Goal: Find specific page/section: Find specific page/section

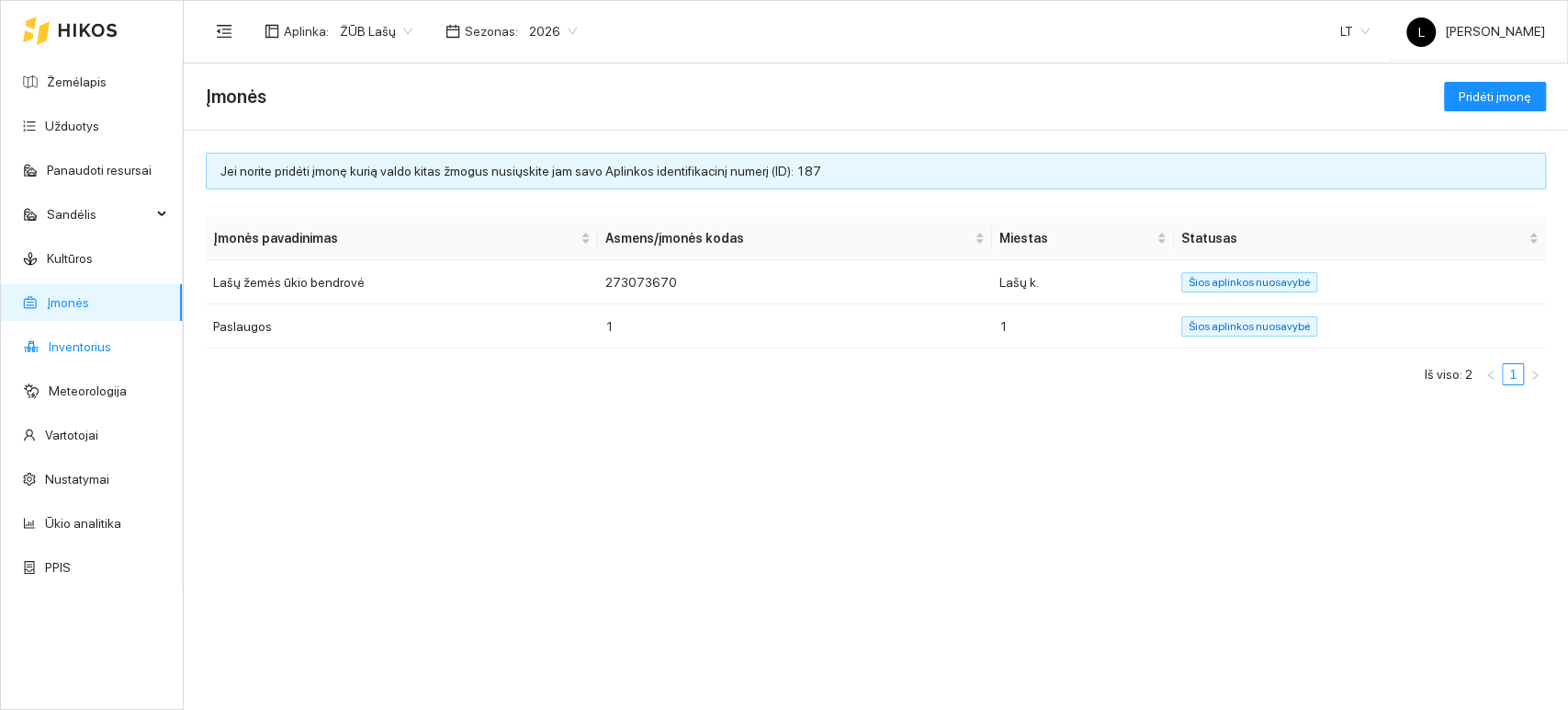
click at [72, 350] on link "Inventorius" at bounding box center [80, 346] width 62 height 15
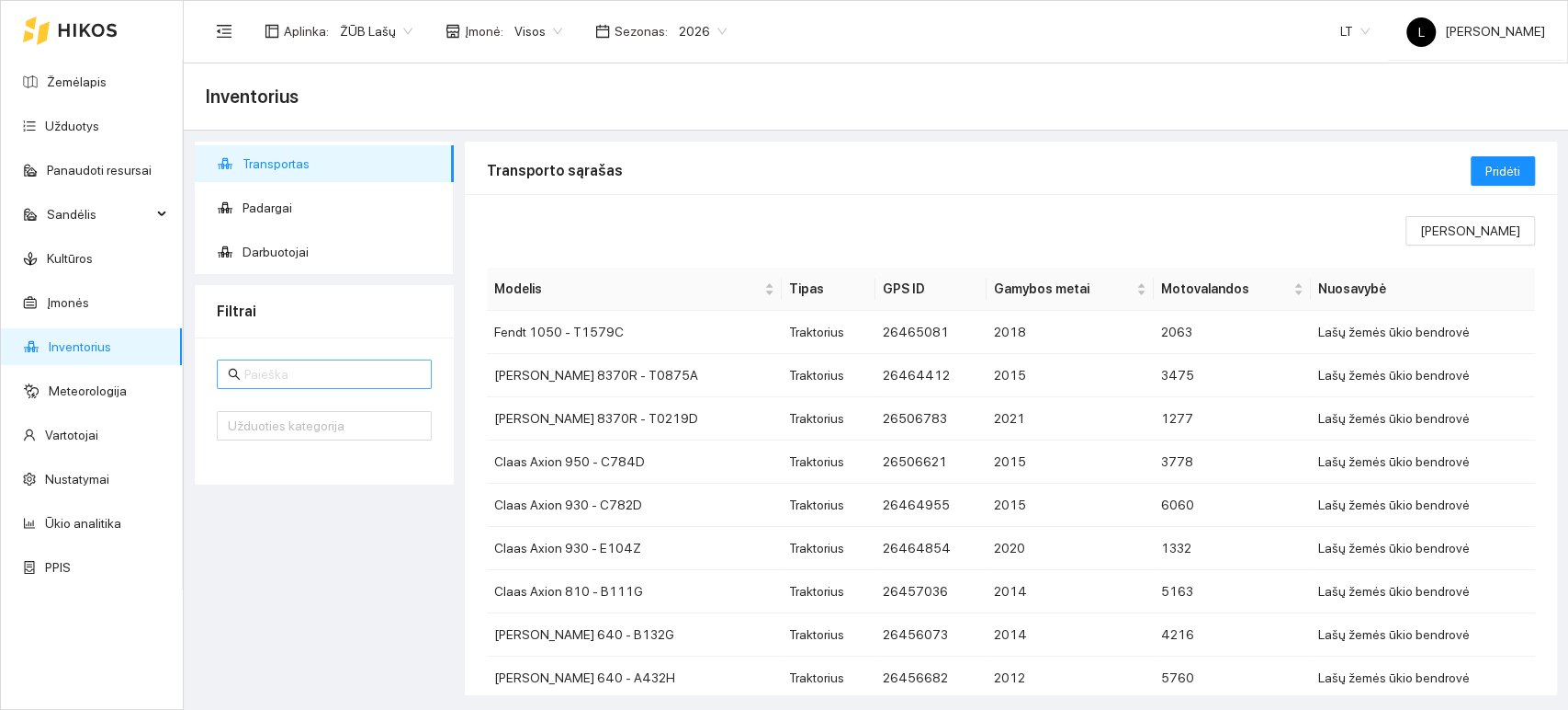
click at [279, 373] on input "text" at bounding box center [332, 374] width 176 height 20
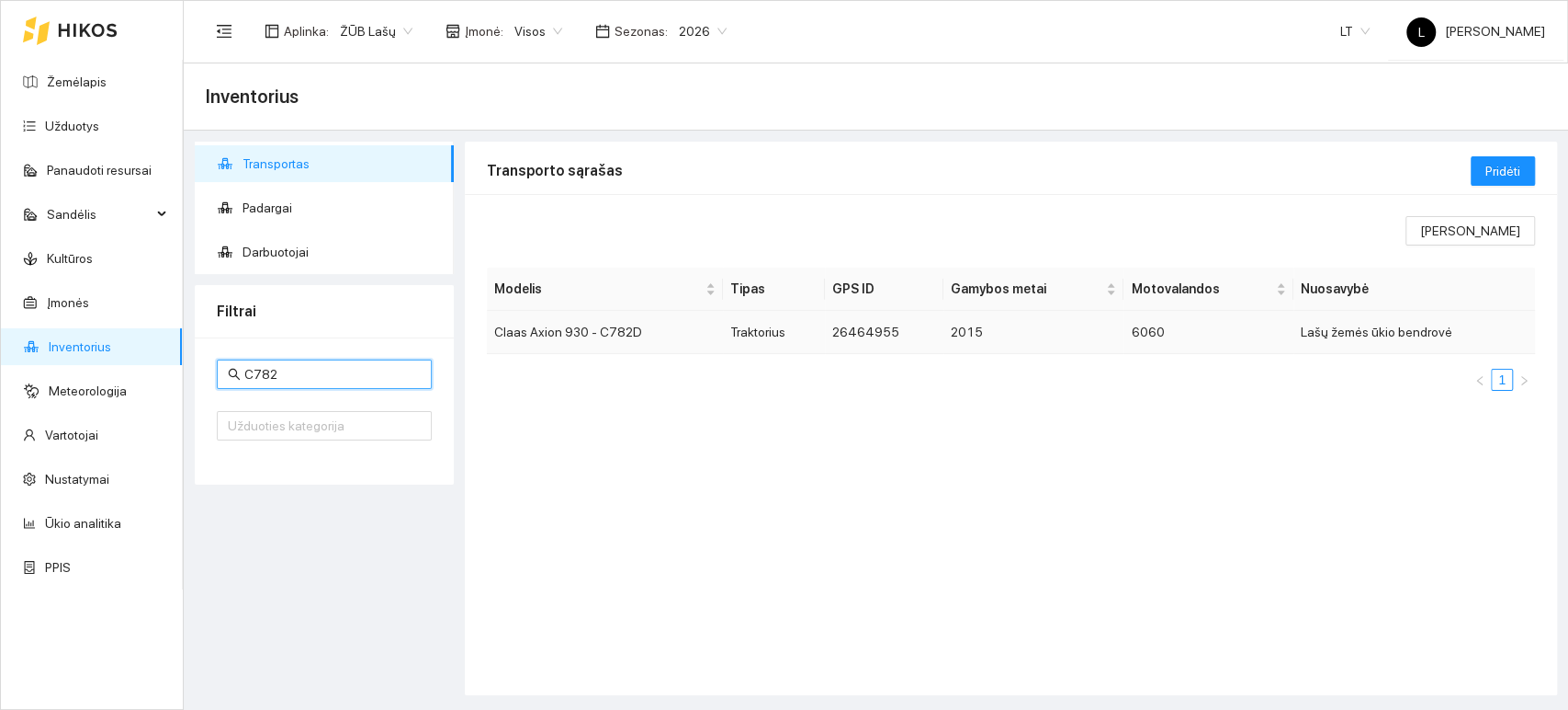
type input "C782"
click at [768, 337] on td "Traktorius" at bounding box center [773, 332] width 101 height 43
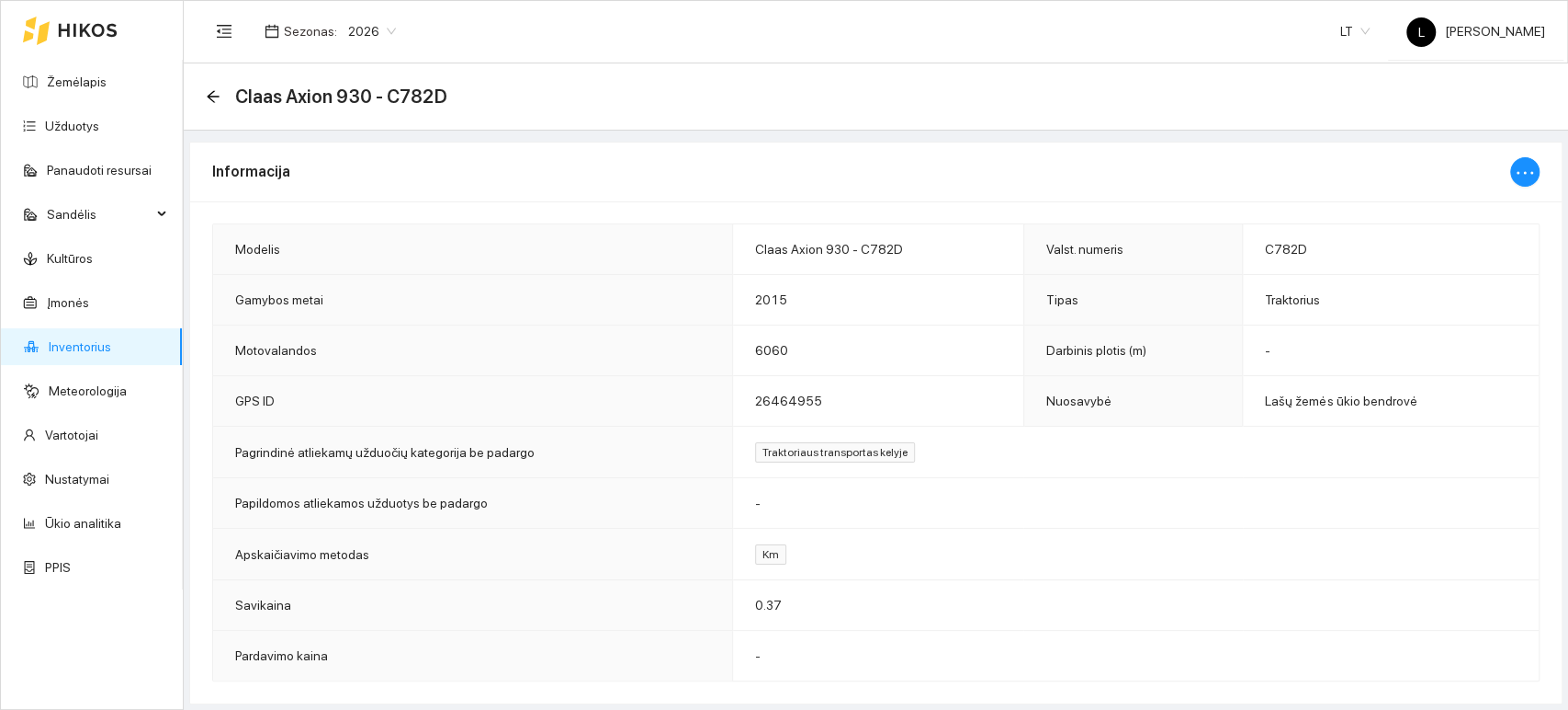
click at [853, 249] on span "Claas Axion 930 - C782D" at bounding box center [829, 249] width 148 height 15
click at [838, 249] on span "Claas Axion 930 - C782D" at bounding box center [829, 249] width 148 height 15
drag, startPoint x: 839, startPoint y: 246, endPoint x: 753, endPoint y: 243, distance: 86.1
click at [756, 243] on span "Claas Axion 930 - C782D" at bounding box center [829, 249] width 148 height 15
copy span "Claas Axion 930"
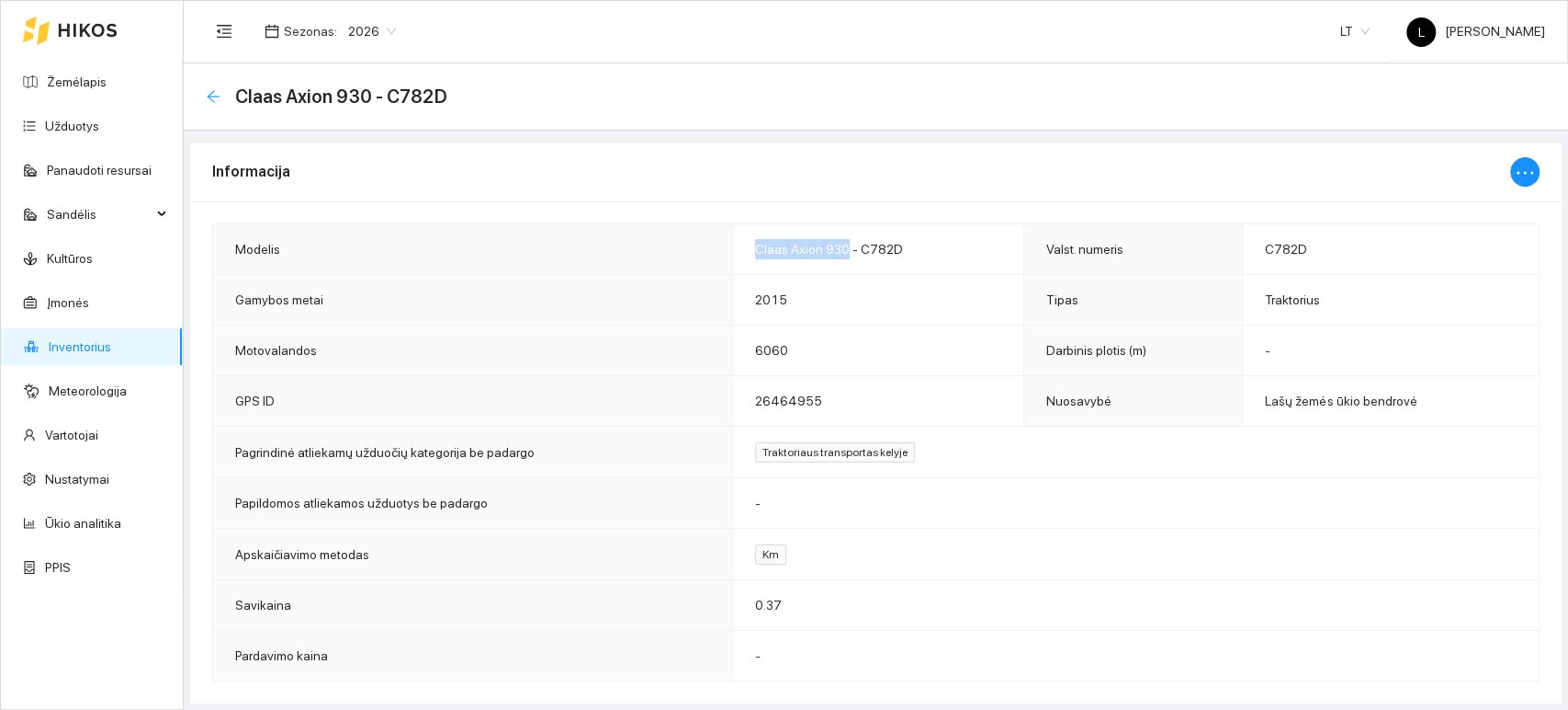
click at [216, 97] on icon "arrow-left" at bounding box center [213, 96] width 15 height 15
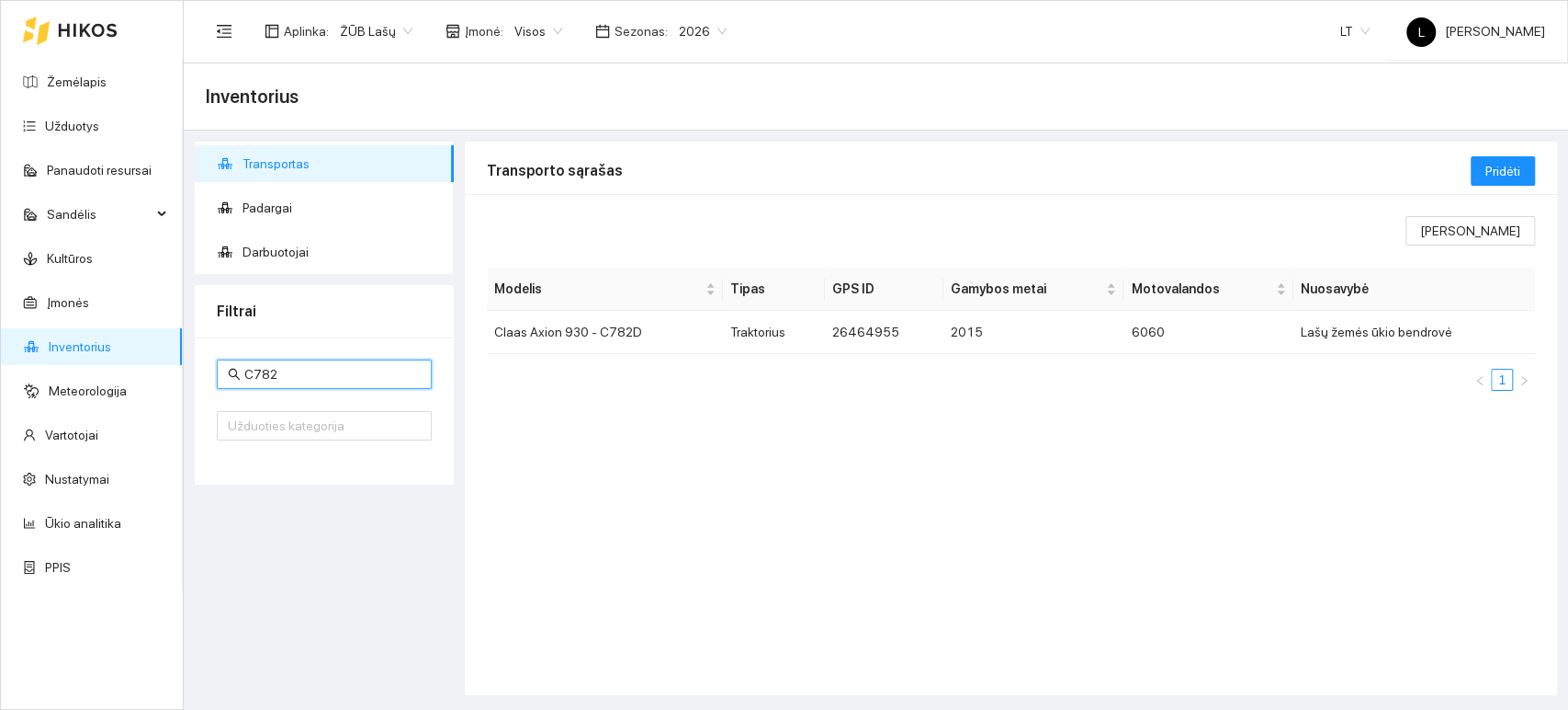
drag, startPoint x: 301, startPoint y: 375, endPoint x: 147, endPoint y: 336, distance: 158.9
click at [147, 336] on section "Žemėlapis Užduotys Panaudoti resursai Sandėlis Kultūros Įmonės Inventorius Mete…" at bounding box center [784, 355] width 1568 height 710
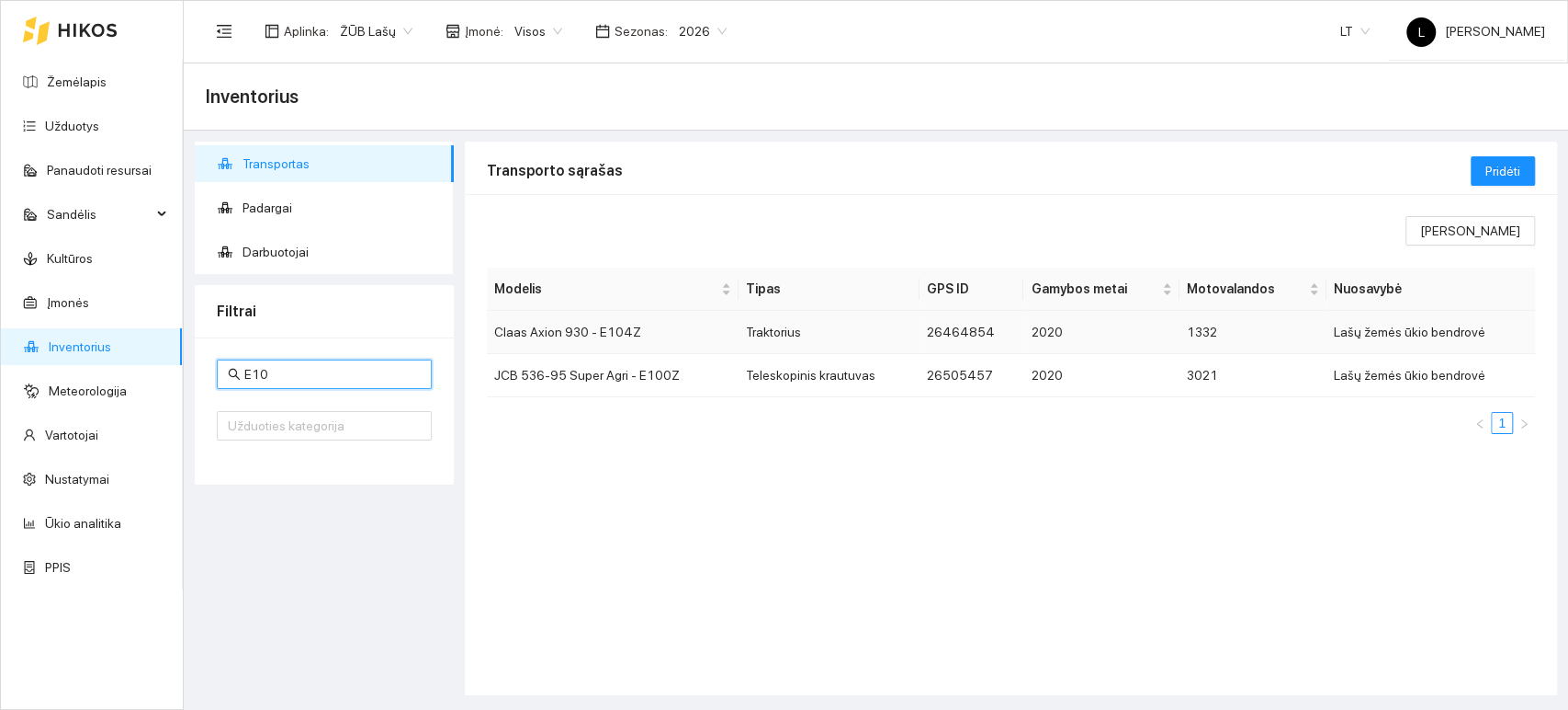
type input "E10"
click at [640, 331] on td "Claas Axion 930 - E104Z" at bounding box center [613, 332] width 252 height 43
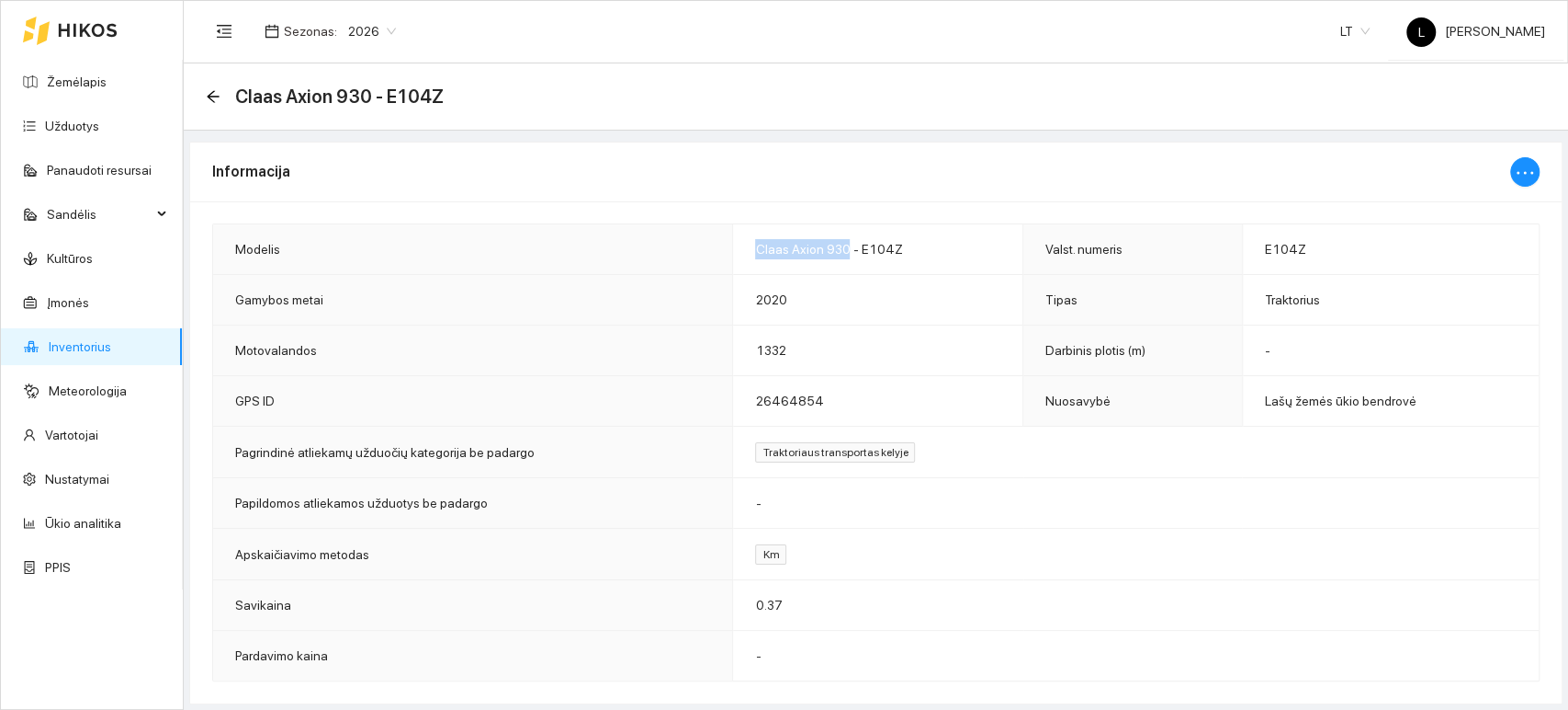
drag, startPoint x: 840, startPoint y: 246, endPoint x: 753, endPoint y: 244, distance: 87.0
click at [756, 244] on span "Claas Axion 930 - E104Z" at bounding box center [828, 249] width 147 height 15
copy span "Claas Axion 930"
